Goal: Information Seeking & Learning: Learn about a topic

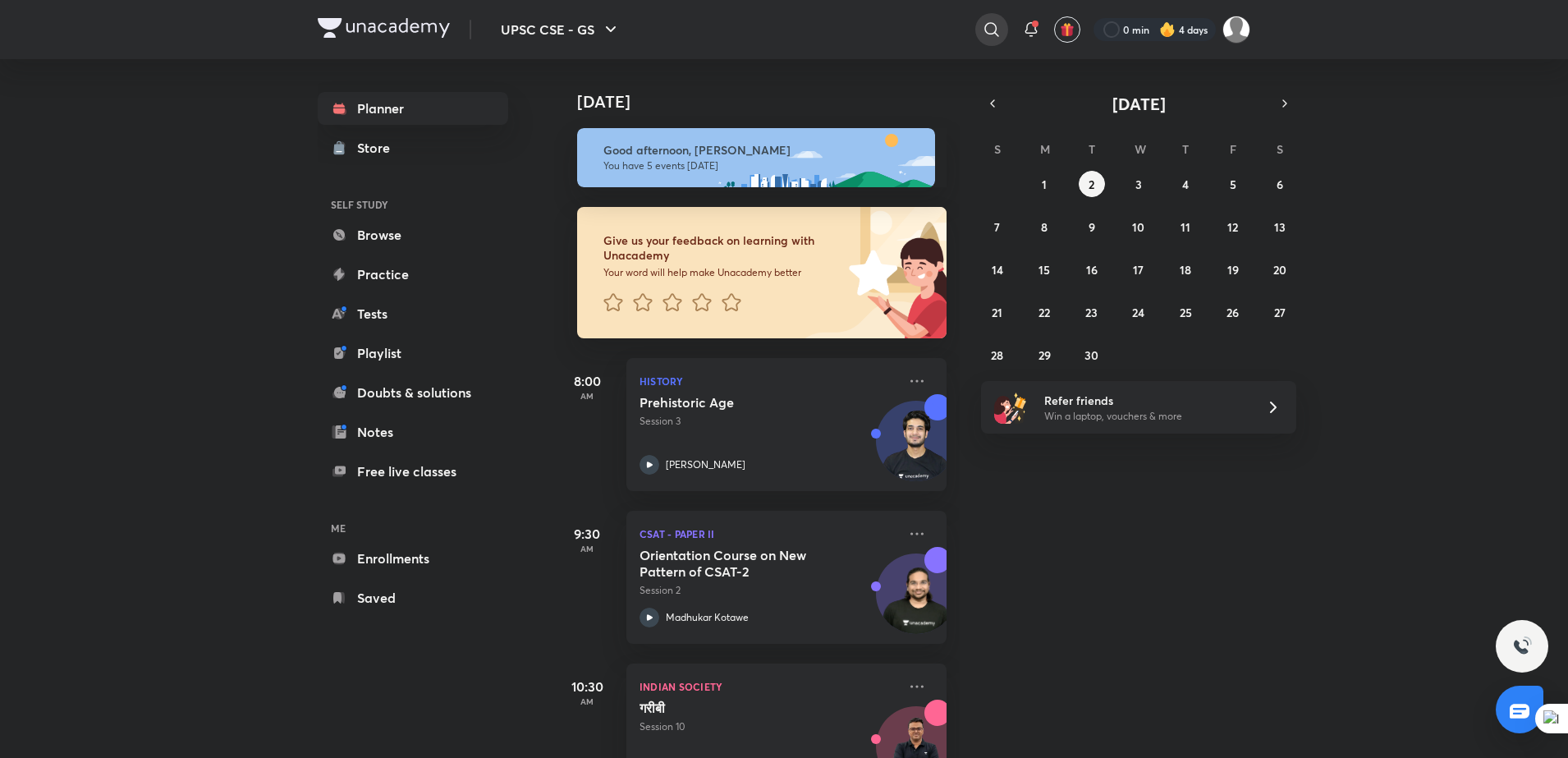
click at [989, 29] on icon at bounding box center [991, 29] width 19 height 19
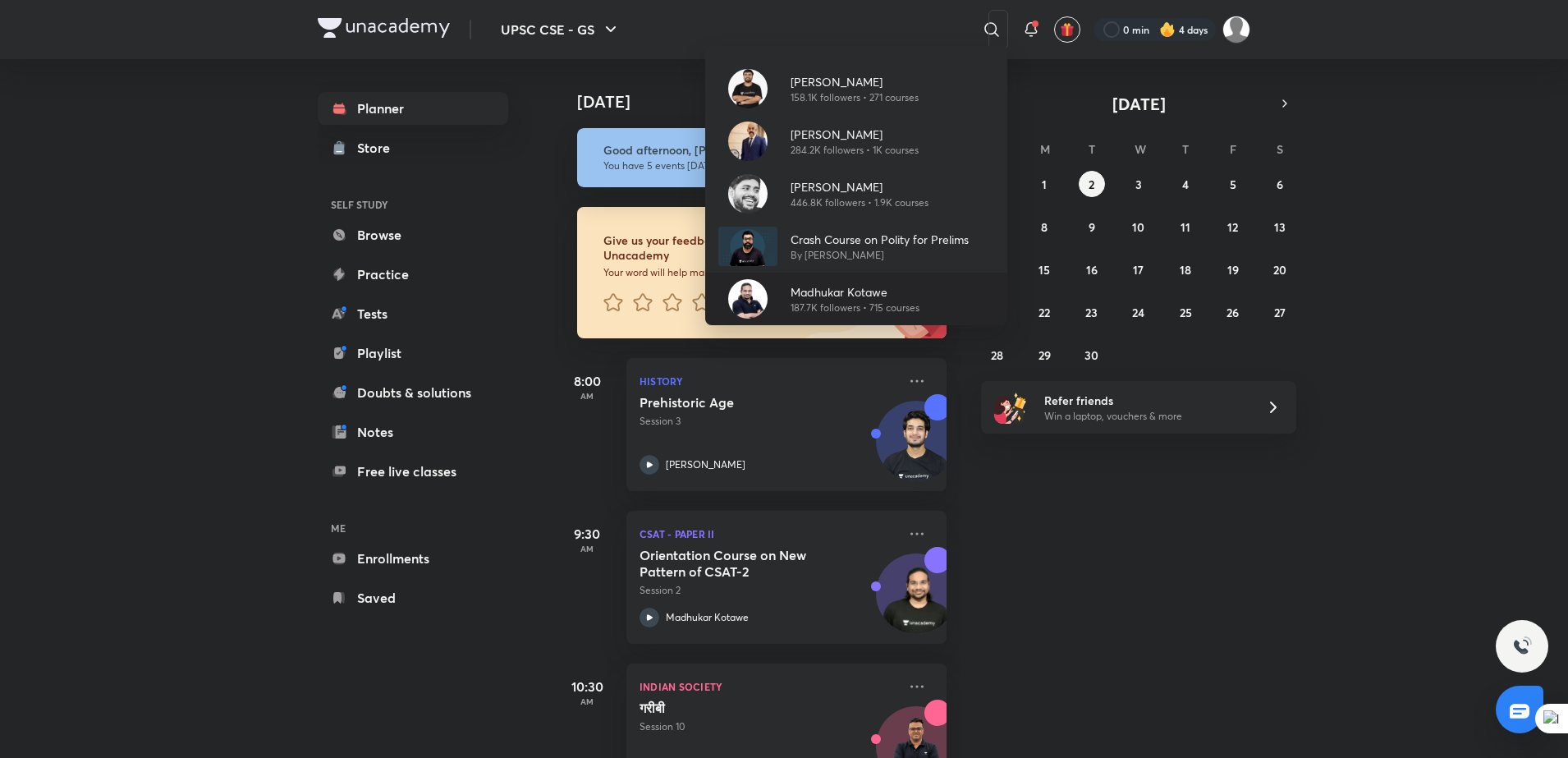
click at [820, 301] on p "187.7K followers • 715 courses" at bounding box center [854, 308] width 129 height 15
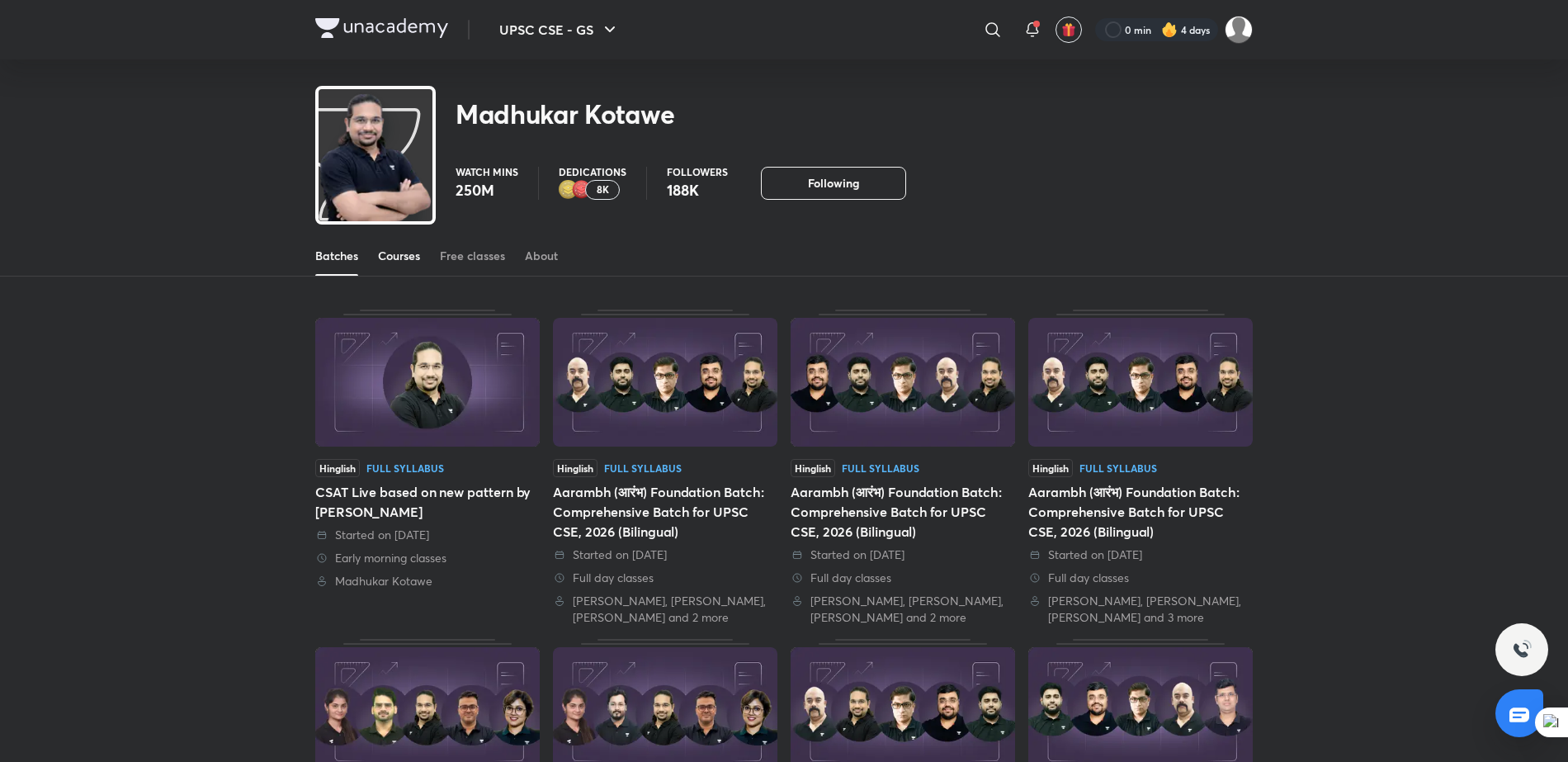
click at [393, 256] on div "Courses" at bounding box center [398, 256] width 42 height 17
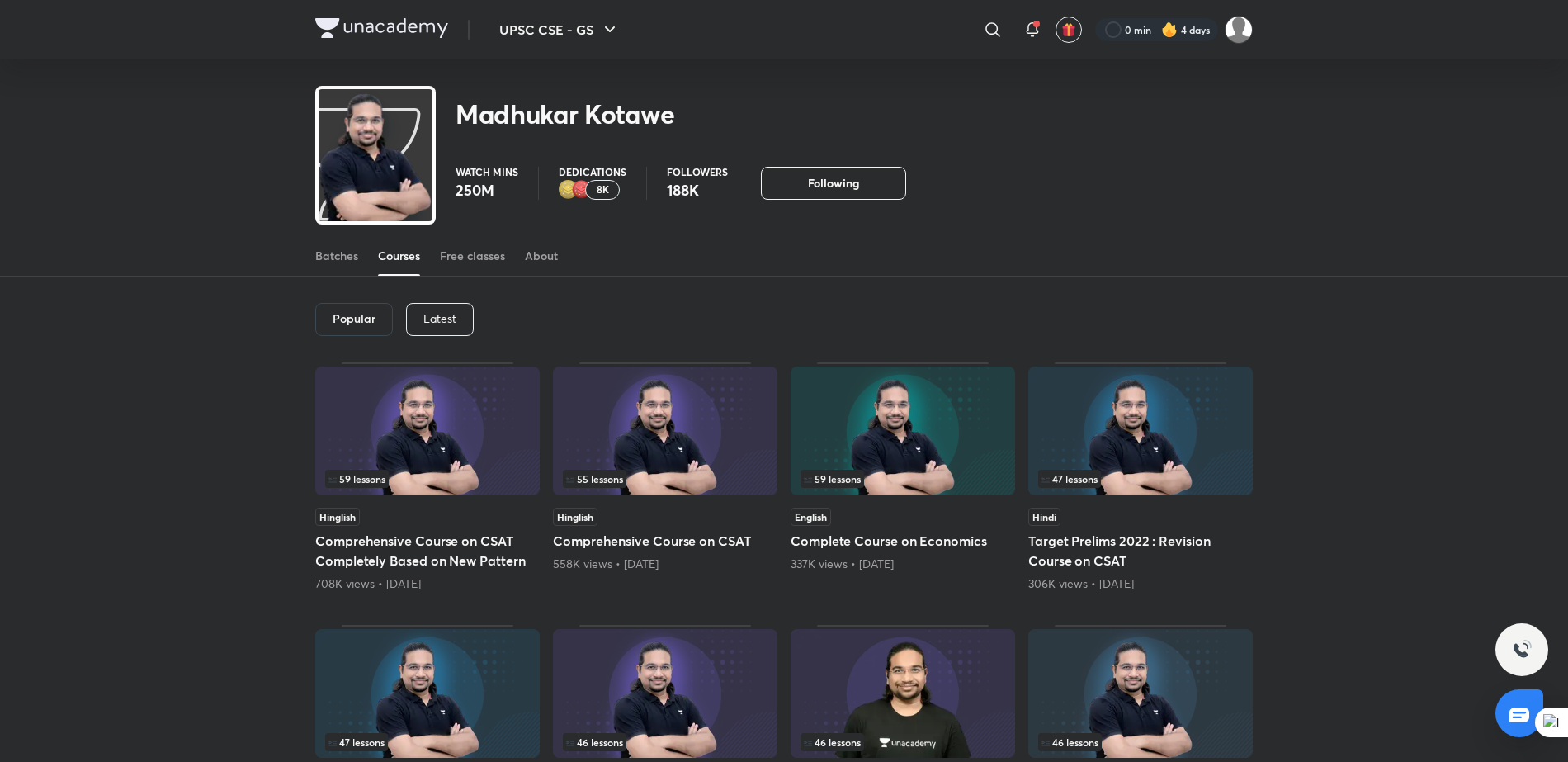
click at [430, 332] on div "Latest" at bounding box center [439, 319] width 67 height 33
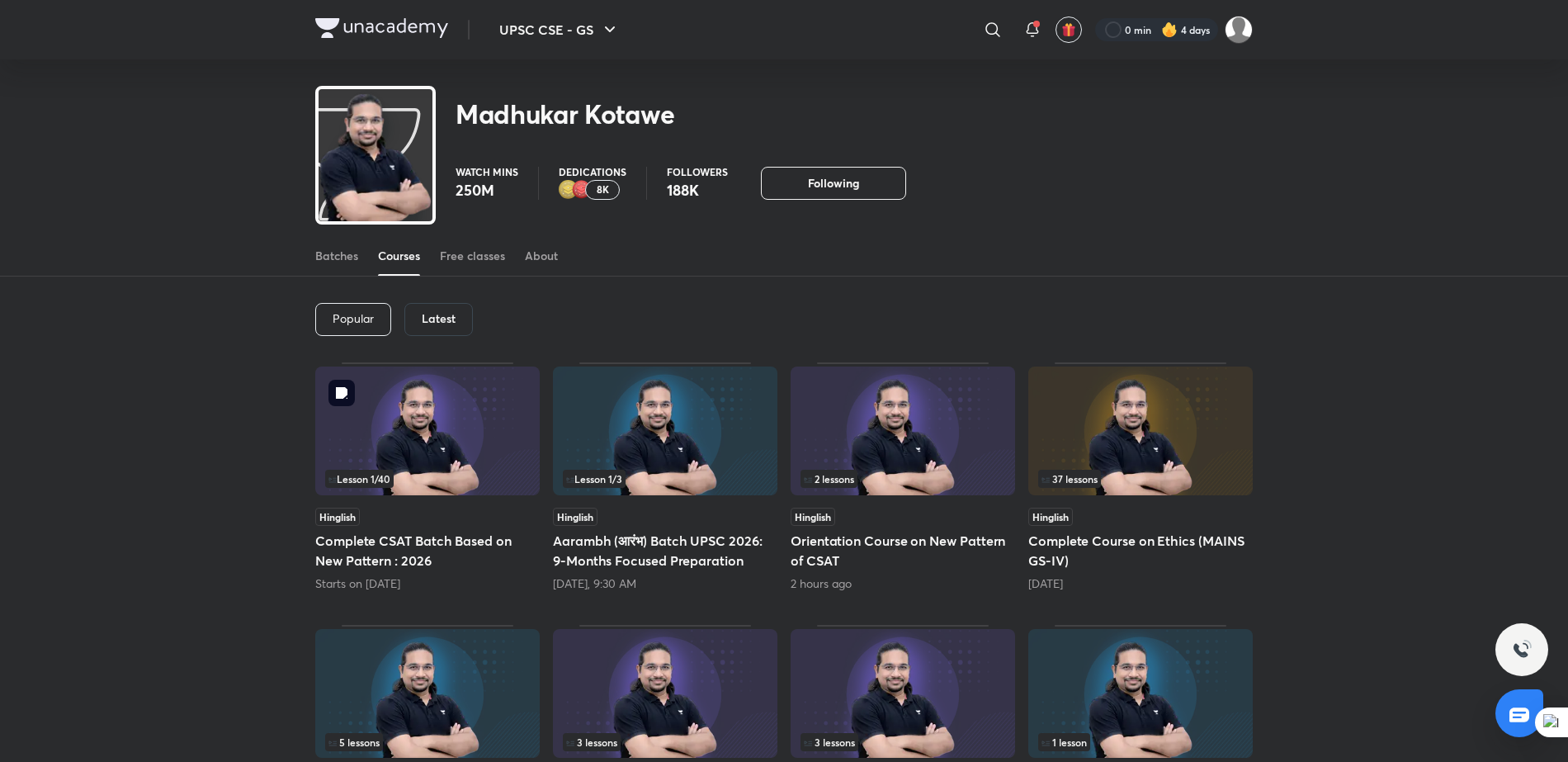
click at [425, 462] on img at bounding box center [427, 430] width 224 height 129
click at [945, 448] on img at bounding box center [903, 430] width 224 height 129
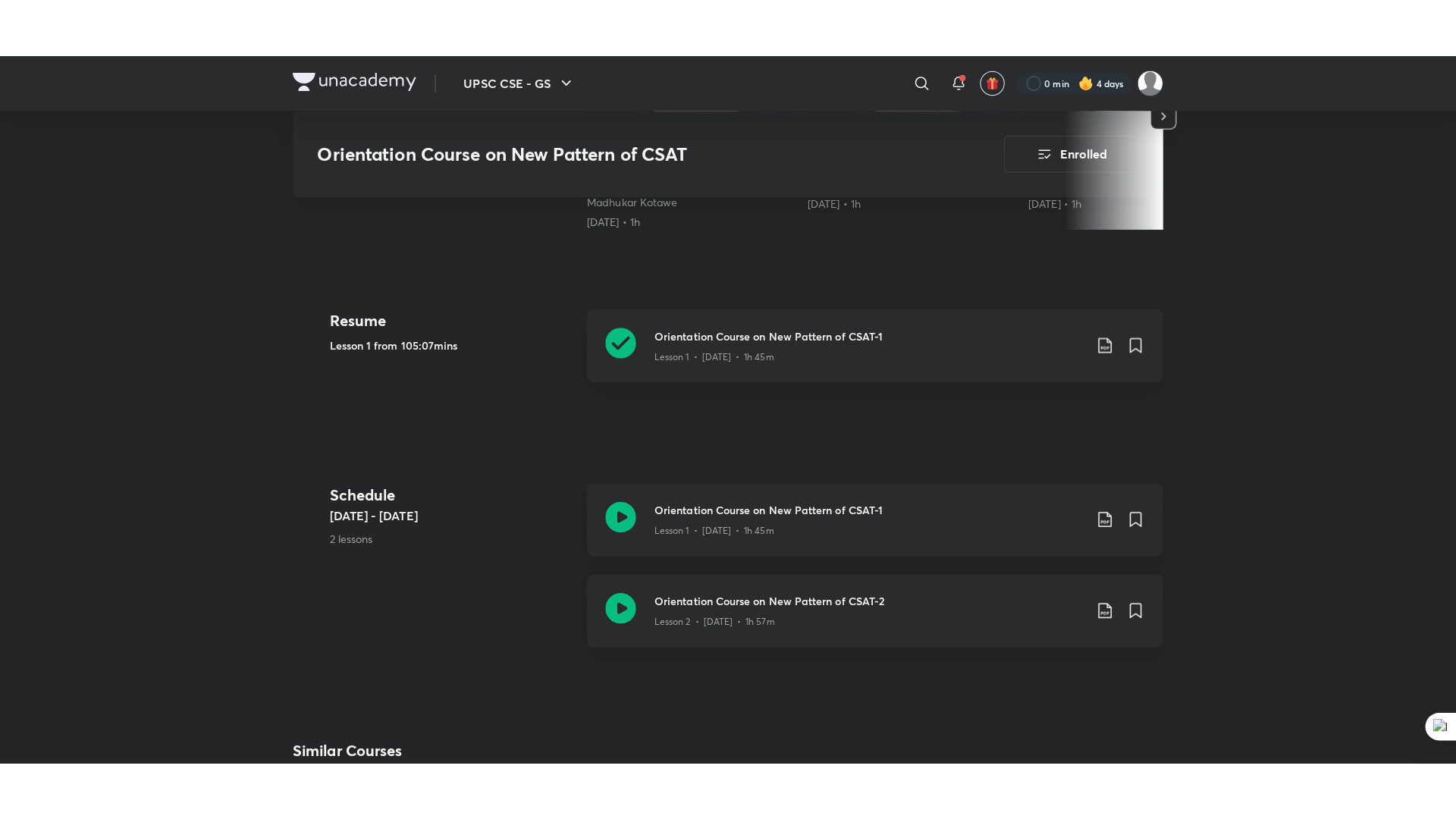
scroll to position [622, 0]
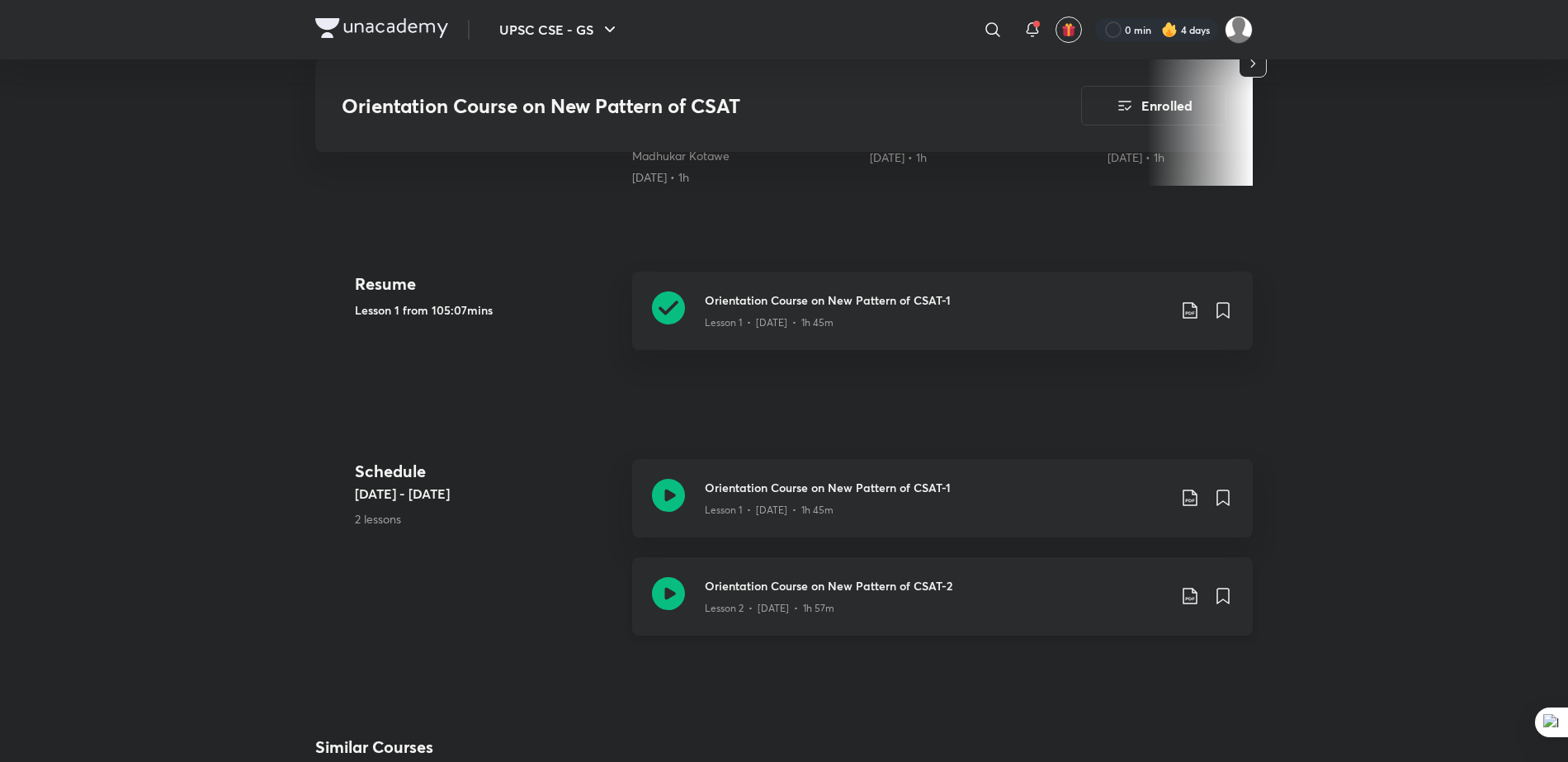
click at [819, 617] on div "Orientation Course on New Pattern of CSAT-2 Lesson 2 • [DATE] • 1h 57m" at bounding box center [943, 596] width 621 height 78
